Goal: Information Seeking & Learning: Learn about a topic

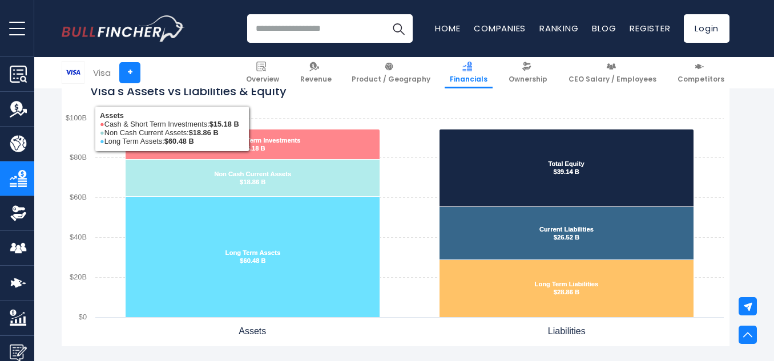
scroll to position [984, 0]
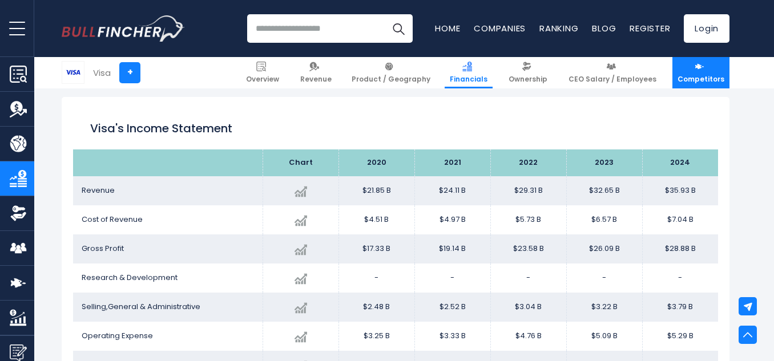
click at [700, 75] on span "Competitors" at bounding box center [701, 79] width 47 height 9
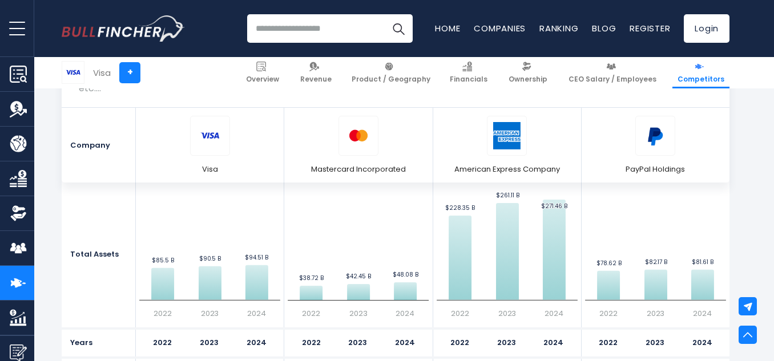
scroll to position [3017, 0]
click at [482, 61] on link "Financials" at bounding box center [469, 72] width 48 height 31
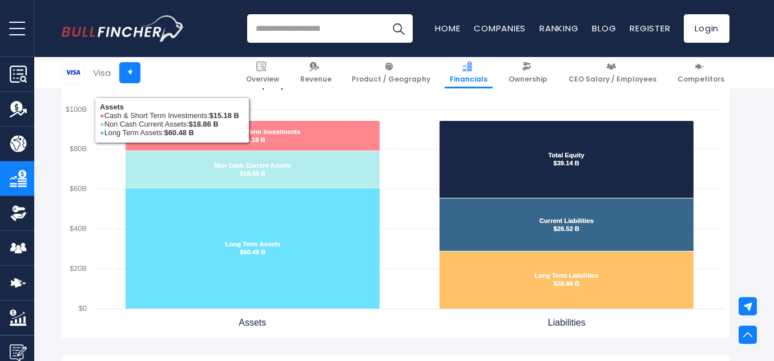
scroll to position [994, 0]
